Goal: Information Seeking & Learning: Find specific page/section

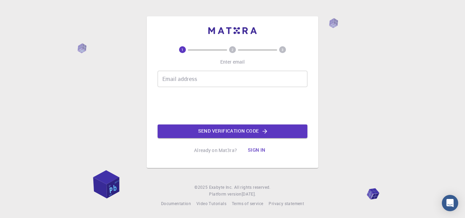
click at [189, 76] on input "Email address" at bounding box center [233, 79] width 150 height 16
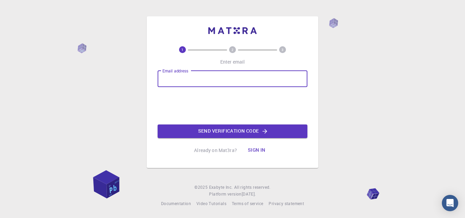
type input "mwadood348@gmail.com"
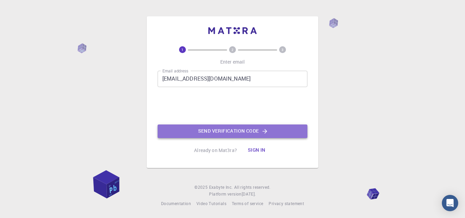
click at [231, 131] on button "Send verification code" at bounding box center [233, 132] width 150 height 14
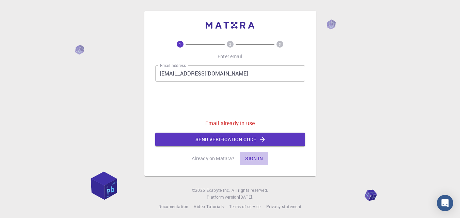
click at [250, 160] on button "Sign in" at bounding box center [254, 159] width 29 height 14
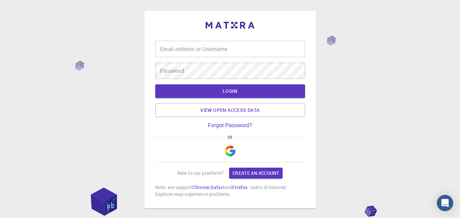
type input "mwadood348@gmail.com"
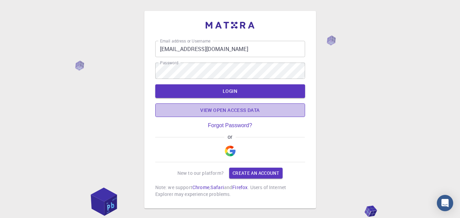
click at [237, 110] on link "View open access data" at bounding box center [230, 110] width 150 height 14
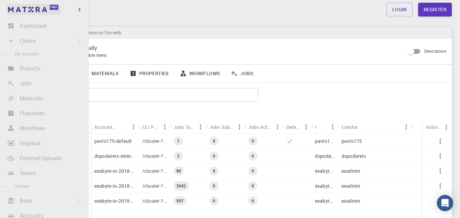
click at [15, 13] on link "Free" at bounding box center [34, 9] width 54 height 11
click at [12, 27] on li "Dashboard Sign In (Sign Up) to Access" at bounding box center [44, 26] width 89 height 14
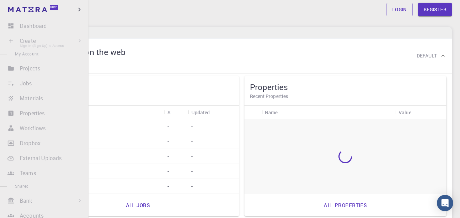
click at [28, 39] on li "Create Sign In (Sign Up) to Access New Job New Material Create Material Upload …" at bounding box center [44, 41] width 89 height 14
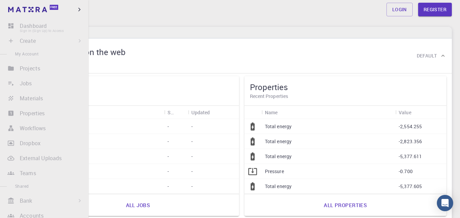
click at [42, 22] on li "Dashboard Sign In (Sign Up) to Access" at bounding box center [44, 26] width 89 height 14
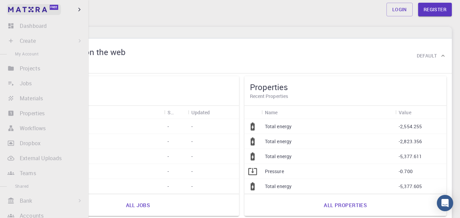
click at [10, 8] on img at bounding box center [13, 9] width 10 height 7
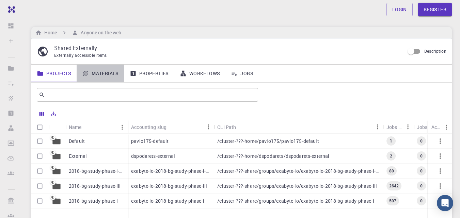
click at [105, 71] on link "Materials" at bounding box center [101, 74] width 48 height 18
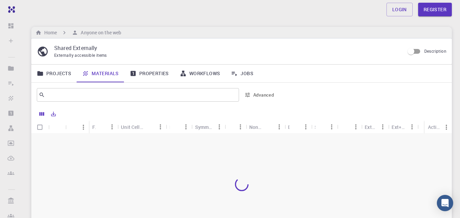
click at [59, 71] on link "Projects" at bounding box center [53, 74] width 45 height 18
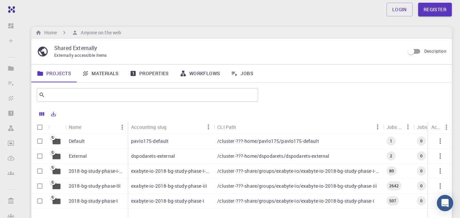
click at [115, 73] on link "Materials" at bounding box center [101, 74] width 48 height 18
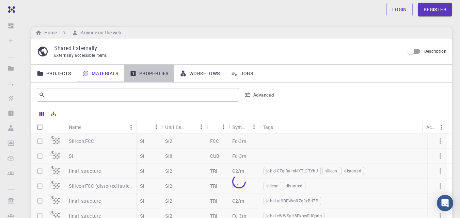
click at [153, 76] on link "Properties" at bounding box center [149, 74] width 50 height 18
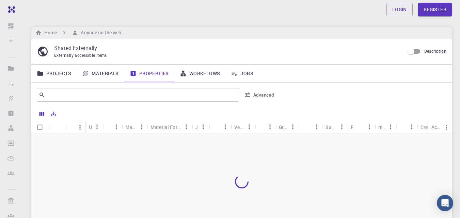
click at [207, 77] on link "Workflows" at bounding box center [199, 74] width 51 height 18
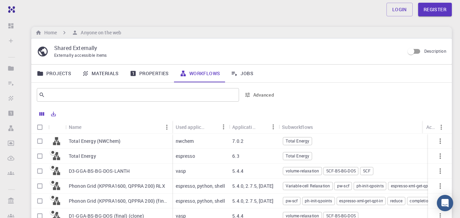
click at [69, 74] on link "Projects" at bounding box center [53, 74] width 45 height 18
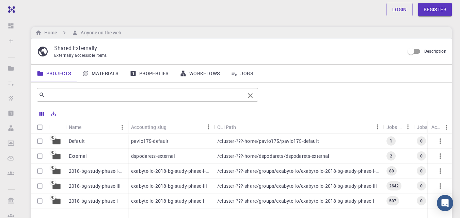
click at [74, 96] on input "text" at bounding box center [145, 95] width 200 height 10
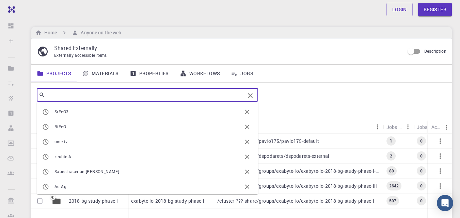
type input "m"
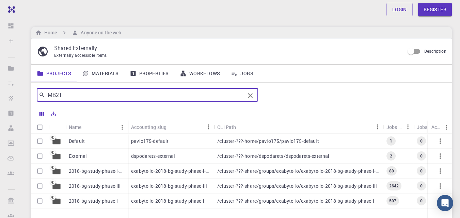
type input "MB21"
click at [233, 74] on icon at bounding box center [234, 73] width 7 height 7
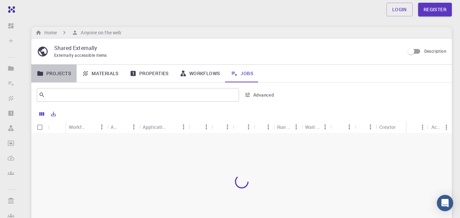
click at [53, 71] on link "Projects" at bounding box center [53, 74] width 45 height 18
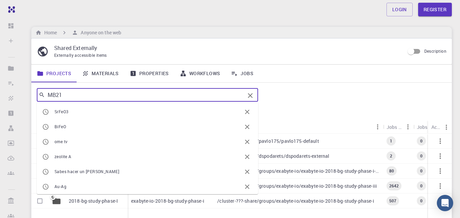
click at [74, 94] on input "MB21" at bounding box center [145, 95] width 200 height 10
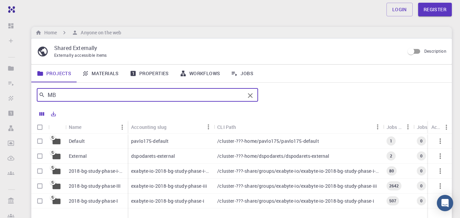
type input "M"
type input "SPRO"
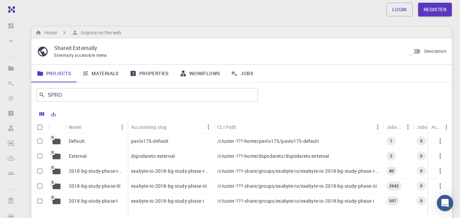
click at [417, 52] on input "Description" at bounding box center [410, 51] width 39 height 13
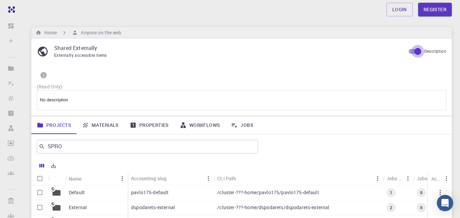
click at [417, 52] on input "Description" at bounding box center [417, 51] width 39 height 13
checkbox input "false"
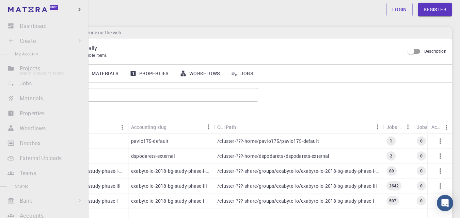
click at [34, 69] on li "Projects Sign In (Sign Up) to Access" at bounding box center [44, 69] width 89 height 14
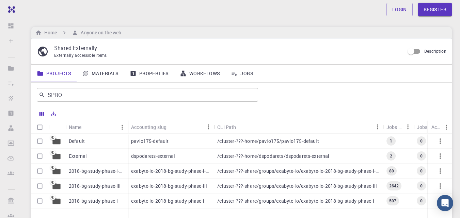
click at [101, 114] on div at bounding box center [252, 115] width 387 height 12
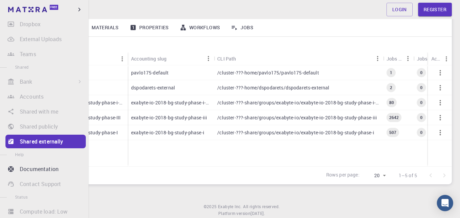
scroll to position [136, 0]
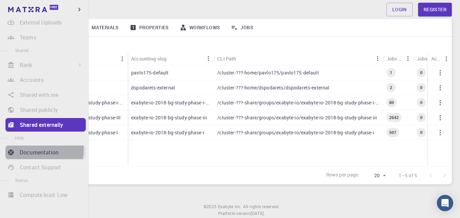
click at [35, 150] on p "Documentation" at bounding box center [39, 152] width 39 height 8
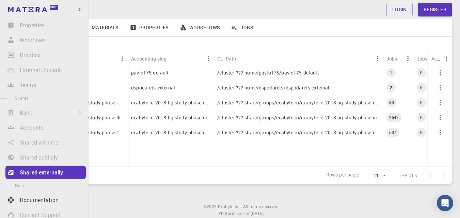
scroll to position [81, 0]
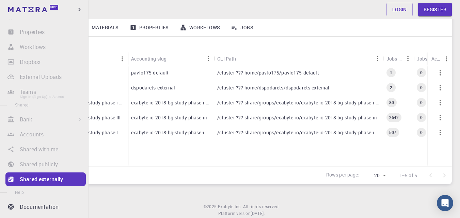
click at [48, 95] on li "Teams Sign In (Sign Up) to Access" at bounding box center [44, 92] width 89 height 14
click at [19, 93] on li "Teams Sign In (Sign Up) to Access" at bounding box center [44, 92] width 89 height 14
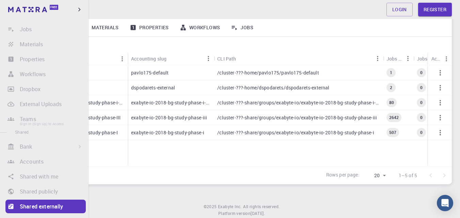
scroll to position [41, 0]
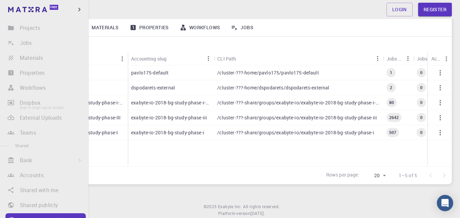
click at [33, 104] on li "Dropbox Sign In (Sign Up) to Access" at bounding box center [44, 103] width 89 height 14
click at [33, 33] on li "Projects Sign In (Sign Up) to Access" at bounding box center [44, 28] width 89 height 14
click at [40, 28] on li "Projects Sign In (Sign Up) to Access" at bounding box center [44, 28] width 89 height 14
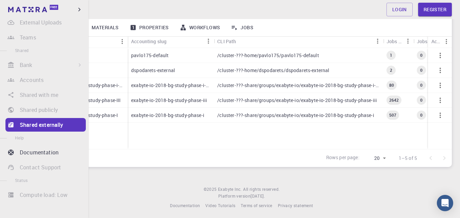
scroll to position [87, 0]
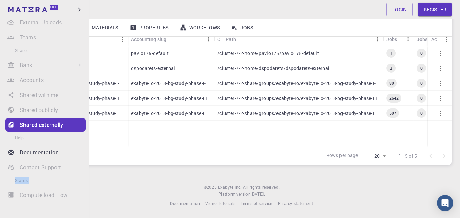
drag, startPoint x: 32, startPoint y: 190, endPoint x: 34, endPoint y: 170, distance: 20.5
click at [34, 170] on ul "Dashboard Sign In (Sign Up) to Access Create Sign In (Sign Up) to Access New Jo…" at bounding box center [44, 50] width 89 height 335
click at [34, 170] on li "Contact Support" at bounding box center [44, 168] width 89 height 14
click at [38, 168] on li "Contact Support" at bounding box center [44, 168] width 89 height 14
click at [51, 196] on li "Compute load: Low Sign In (Sign Up) to Access" at bounding box center [44, 195] width 89 height 14
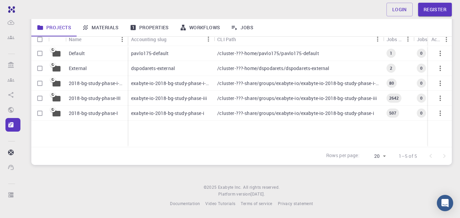
click at [139, 157] on div "Rows per page: 20 20 1–5 of 5" at bounding box center [241, 156] width 420 height 18
click at [63, 30] on link "Projects" at bounding box center [53, 28] width 45 height 18
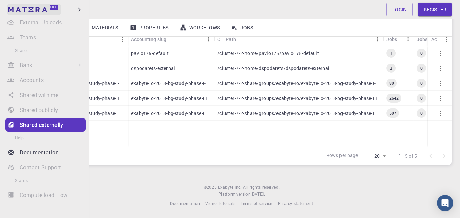
click at [11, 4] on link "Free" at bounding box center [34, 9] width 54 height 11
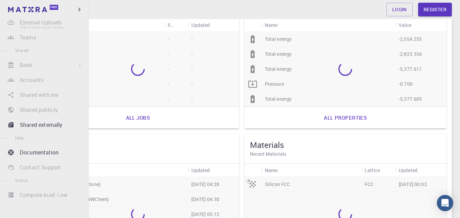
click at [34, 24] on li "External Uploads Sign In (Sign Up) to Access" at bounding box center [44, 23] width 89 height 14
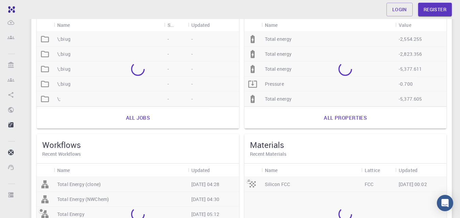
click at [96, 7] on div "Login Register" at bounding box center [241, 10] width 437 height 14
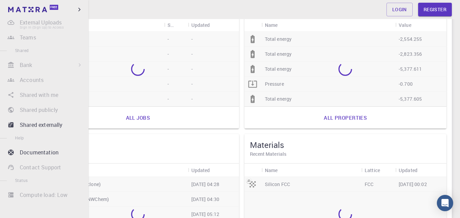
click at [15, 22] on li "External Uploads Sign In (Sign Up) to Access" at bounding box center [44, 23] width 89 height 14
click at [30, 42] on li "Teams Sign In (Sign Up) to Access" at bounding box center [44, 38] width 89 height 14
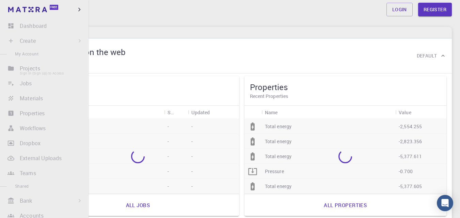
click at [39, 75] on li "Projects Sign In (Sign Up) to Access" at bounding box center [44, 69] width 89 height 14
click at [36, 26] on li "Dashboard Sign In (Sign Up) to Access" at bounding box center [44, 26] width 89 height 14
click at [10, 24] on li "Dashboard Sign In (Sign Up) to Access" at bounding box center [44, 26] width 89 height 14
click at [30, 54] on span "My Account" at bounding box center [26, 53] width 23 height 5
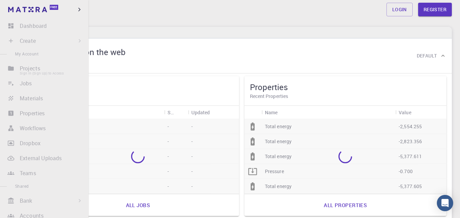
click at [31, 64] on li "Projects Sign In (Sign Up) to Access" at bounding box center [44, 69] width 89 height 14
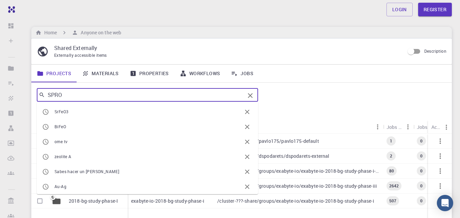
click at [72, 95] on input "SPRO" at bounding box center [145, 95] width 200 height 10
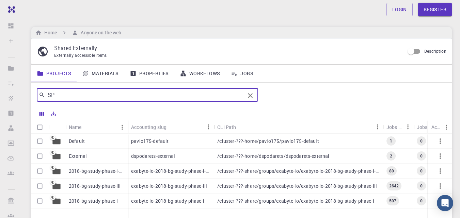
type input "S"
type input "m"
type input "ME21N"
